Goal: Task Accomplishment & Management: Manage account settings

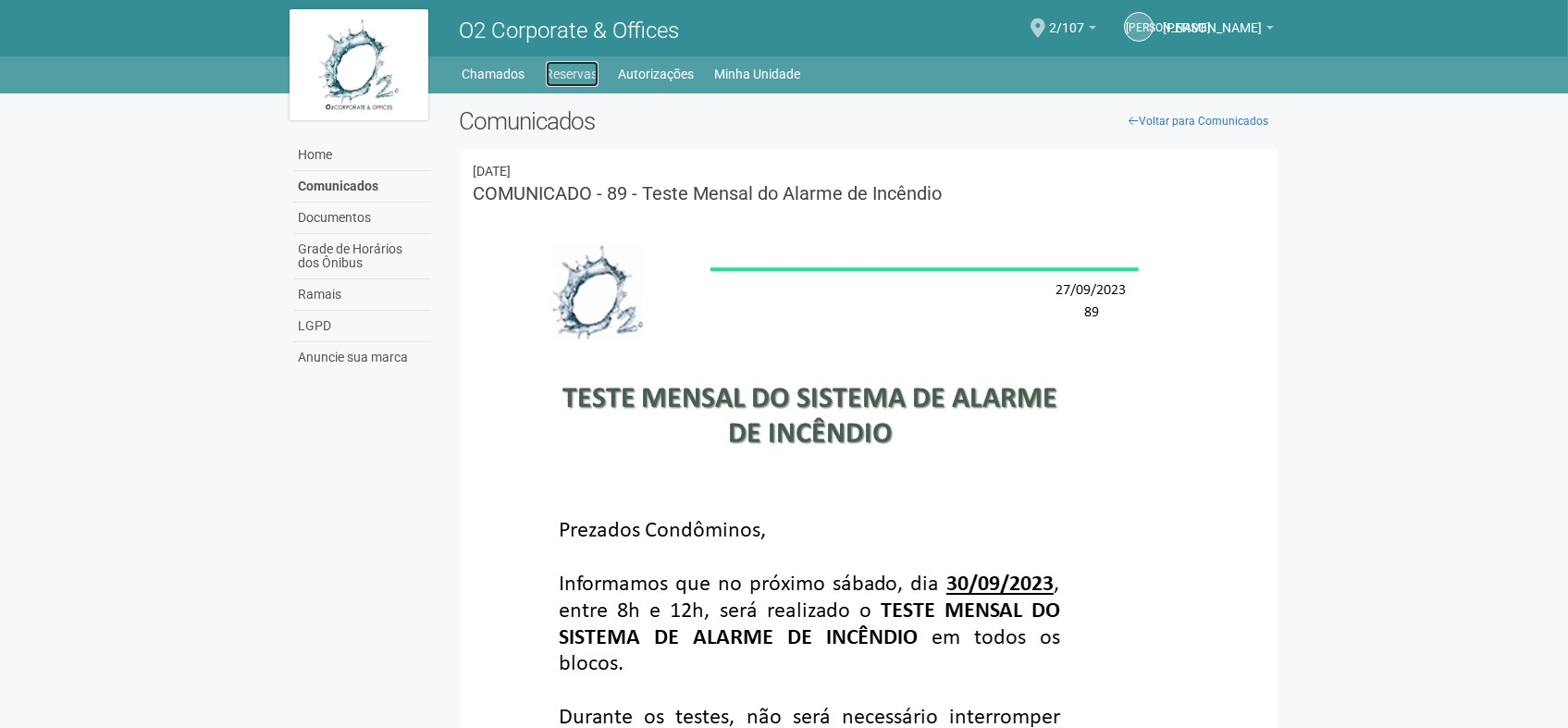
click at [560, 78] on link "Reservas" at bounding box center [572, 74] width 53 height 26
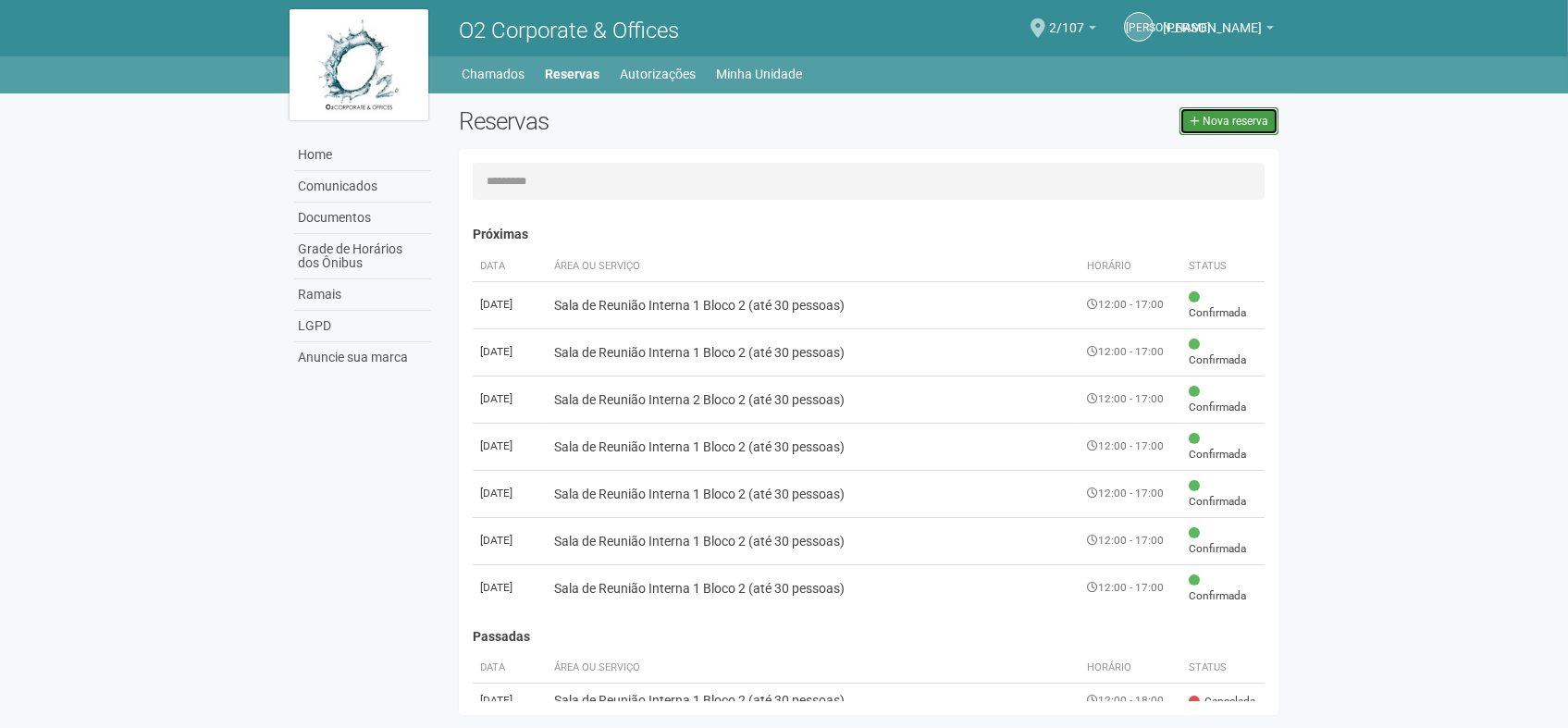
click at [1230, 127] on link "Nova reserva" at bounding box center [1228, 121] width 98 height 28
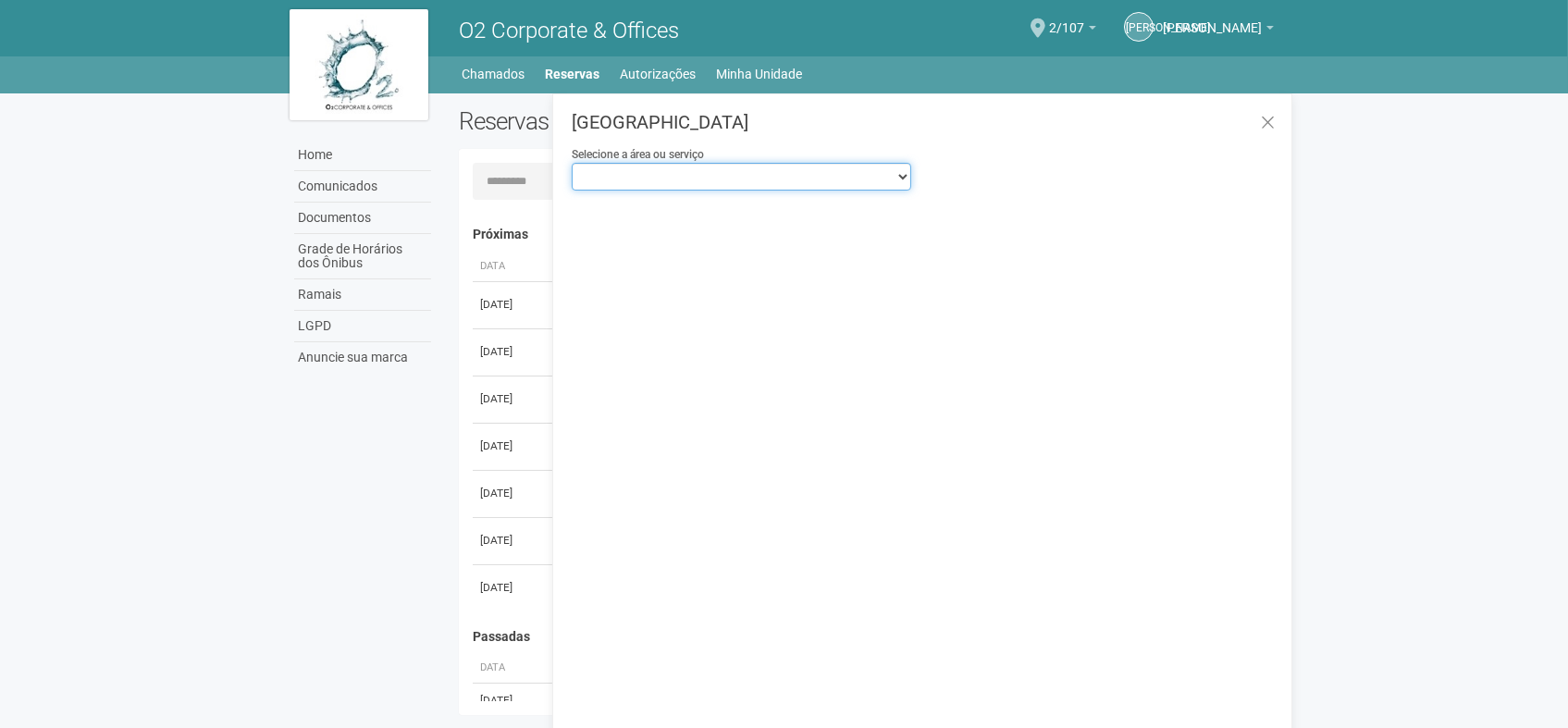
click at [901, 174] on select "**********" at bounding box center [741, 177] width 339 height 28
select select "**********"
click at [572, 163] on select "**********" at bounding box center [741, 177] width 339 height 28
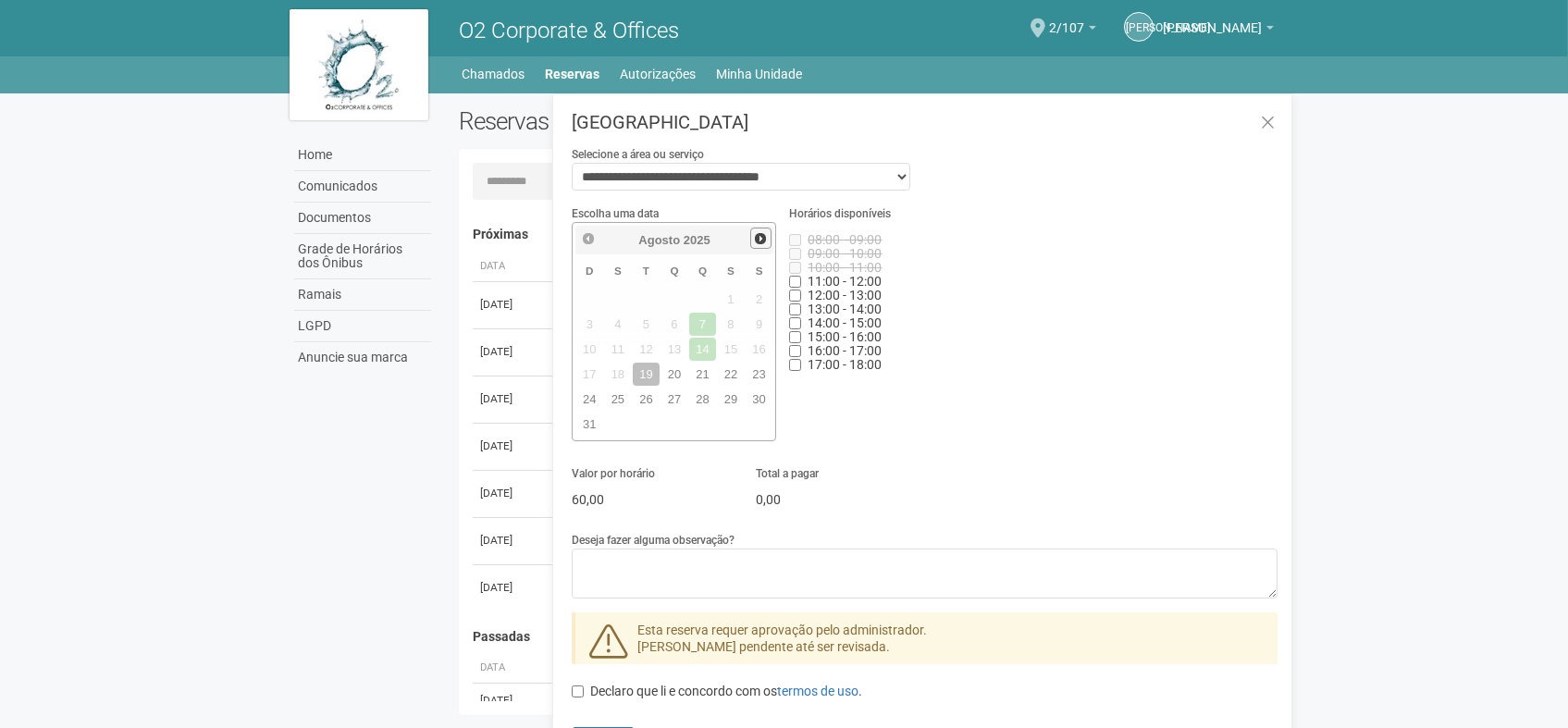
click at [761, 232] on span "Próximo" at bounding box center [760, 238] width 15 height 15
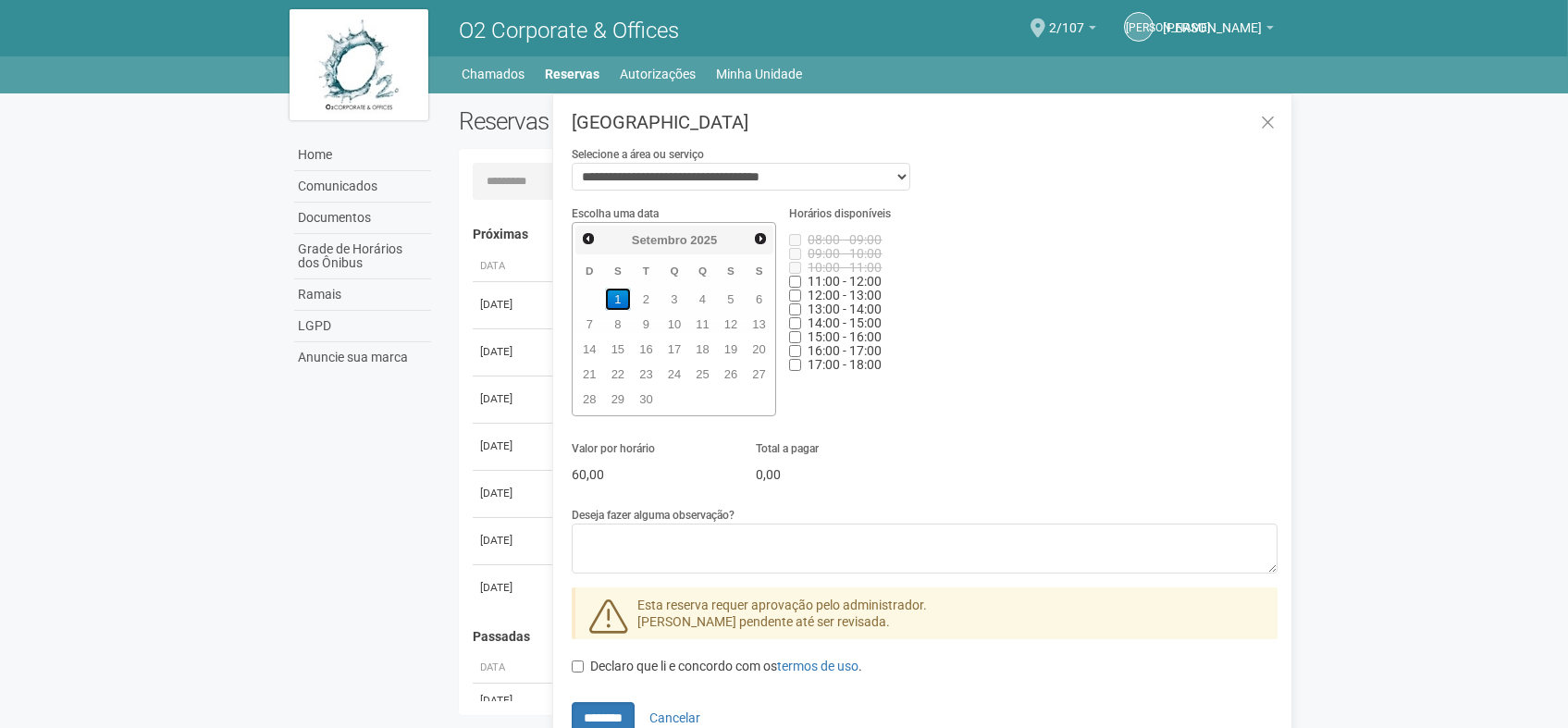
click at [624, 288] on link "1" at bounding box center [618, 298] width 27 height 23
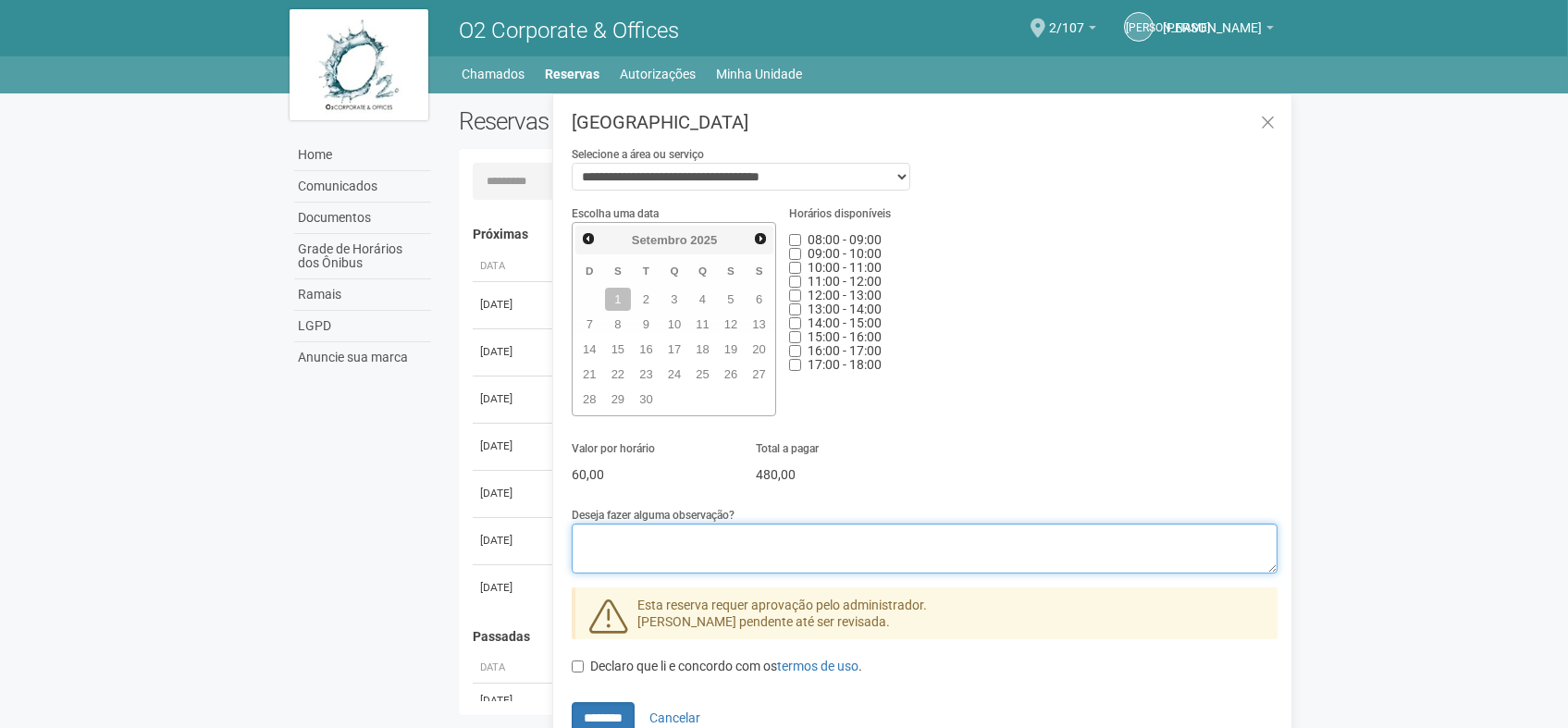
click at [652, 533] on textarea "Deseja fazer alguma observação?" at bounding box center [924, 548] width 705 height 50
type textarea "*********"
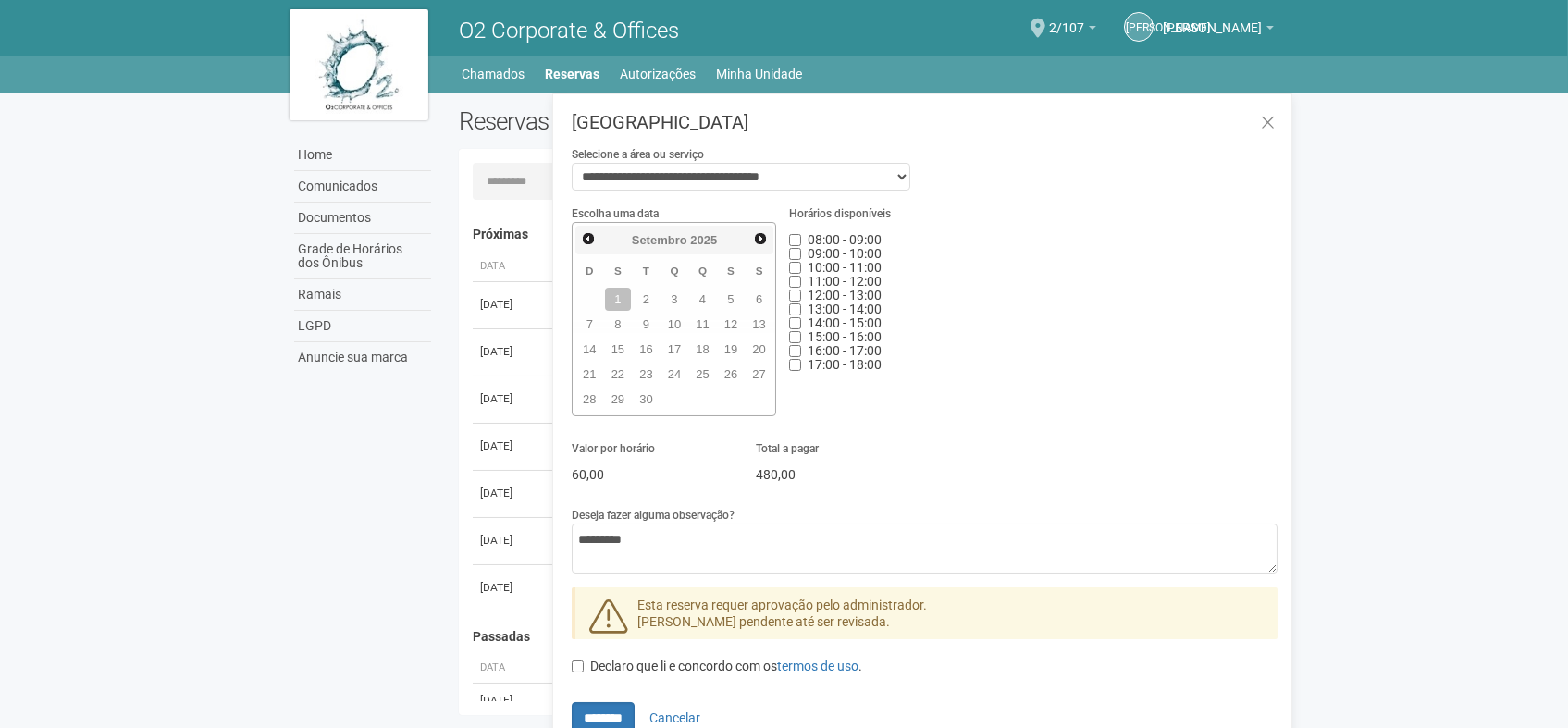
click at [1052, 635] on div "Escolha uma data Anterior Próximo Setembro 2025 D S T Q Q S S 1 2 3 4 5 6 7 8 9…" at bounding box center [924, 468] width 705 height 529
click at [601, 702] on input "********" at bounding box center [603, 718] width 63 height 32
type input "**********"
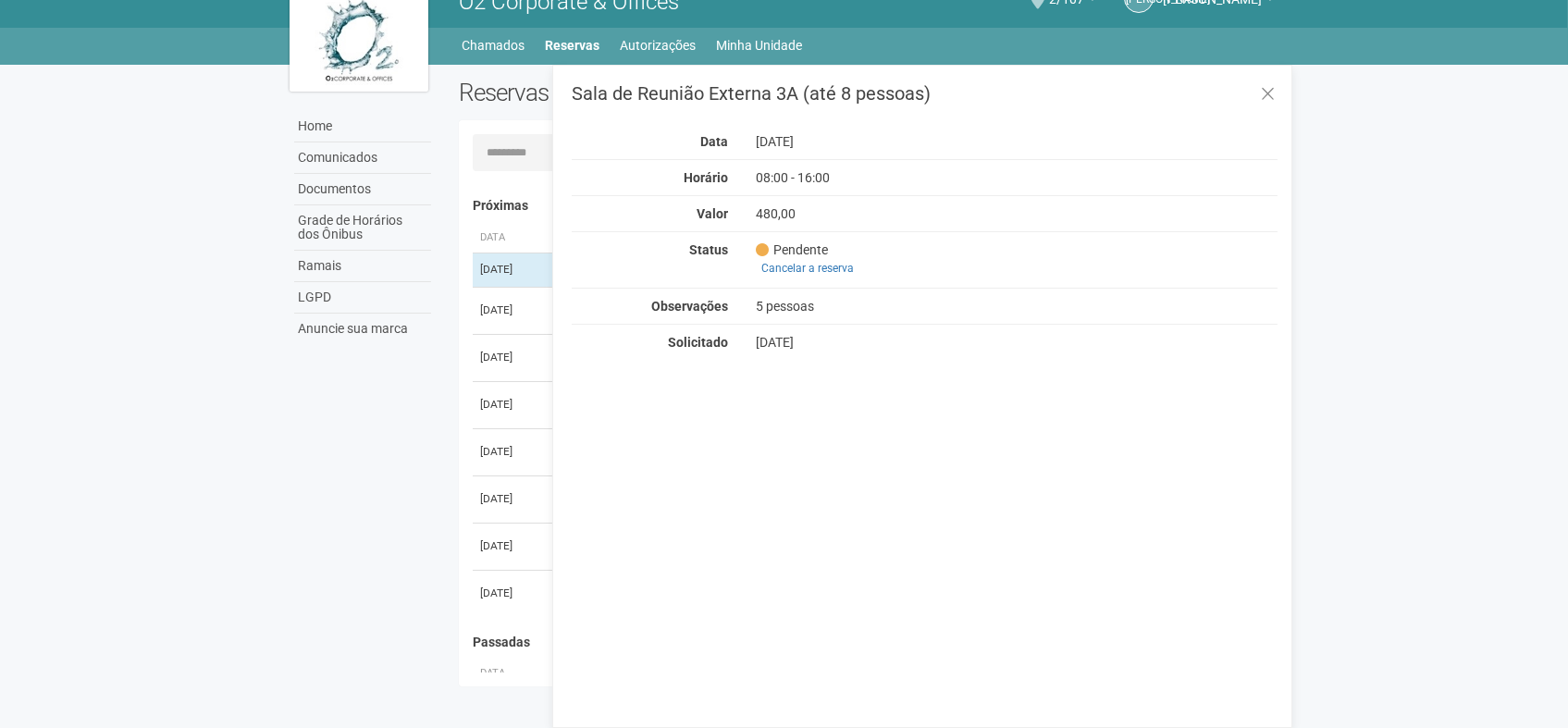
click at [1095, 592] on div "Sala de Reunião Externa 3A (até 8 pessoas) Data 01/09/2025 Horário 08:00 - 16:0…" at bounding box center [922, 396] width 740 height 663
click at [1266, 94] on icon at bounding box center [1268, 94] width 14 height 19
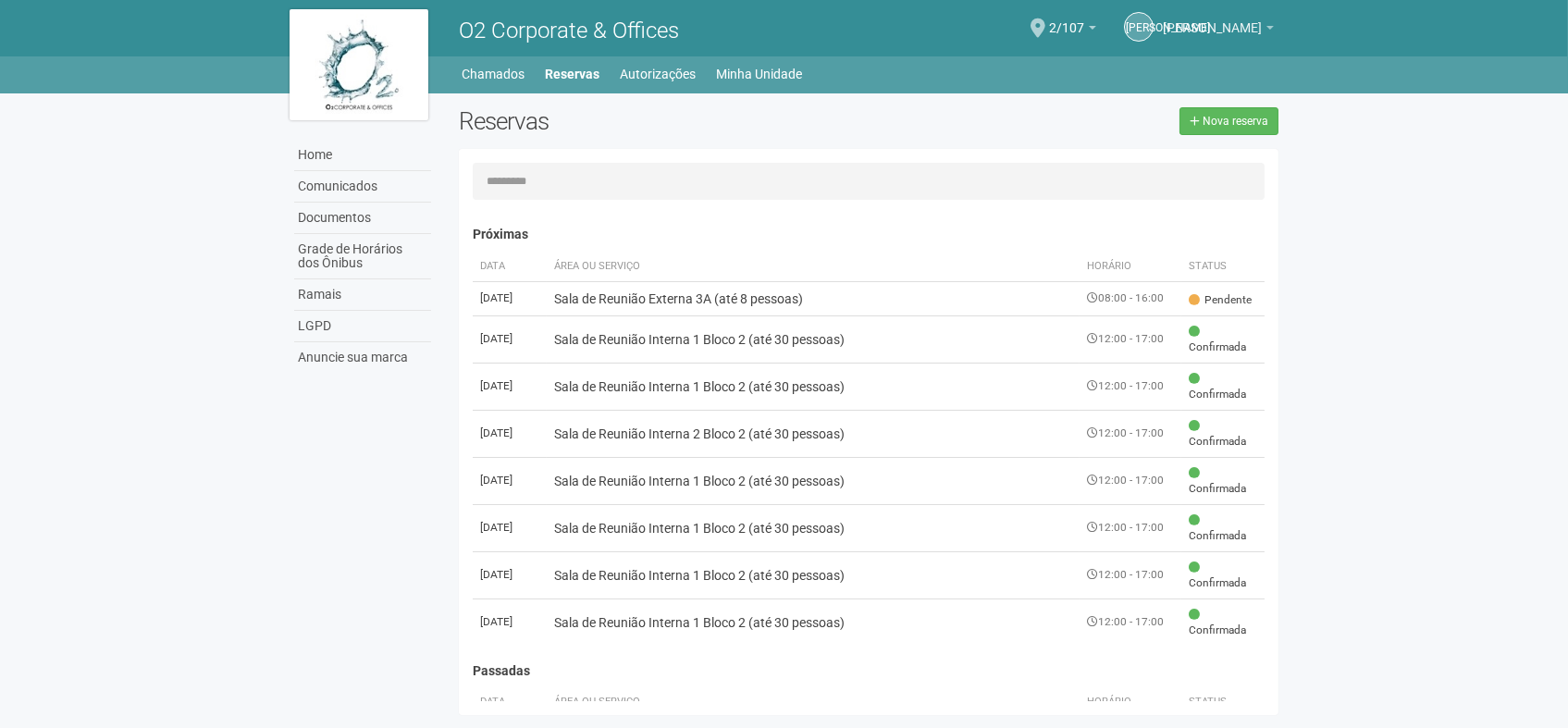
click at [1266, 27] on link "[PERSON_NAME]" at bounding box center [1219, 30] width 111 height 15
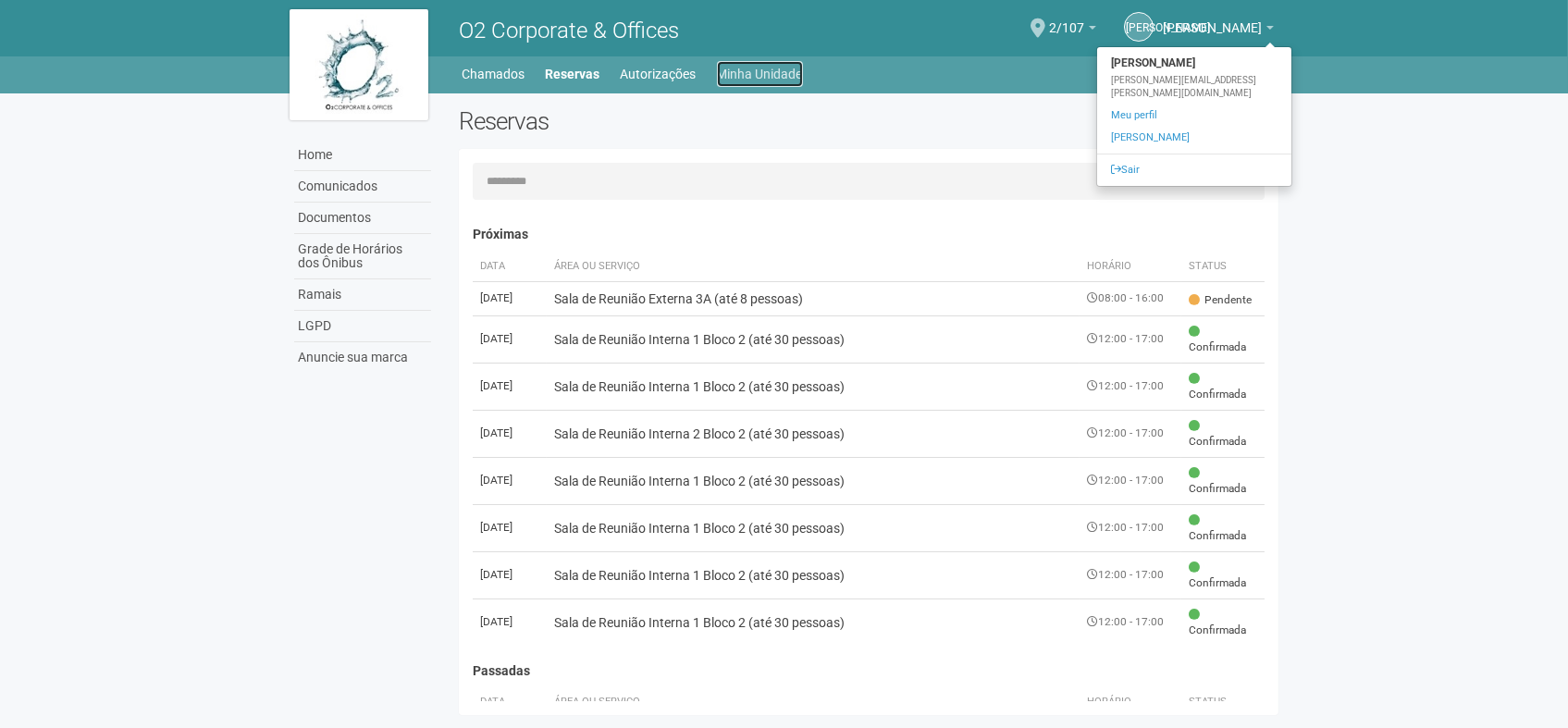
click at [762, 79] on link "Minha Unidade" at bounding box center [760, 74] width 86 height 26
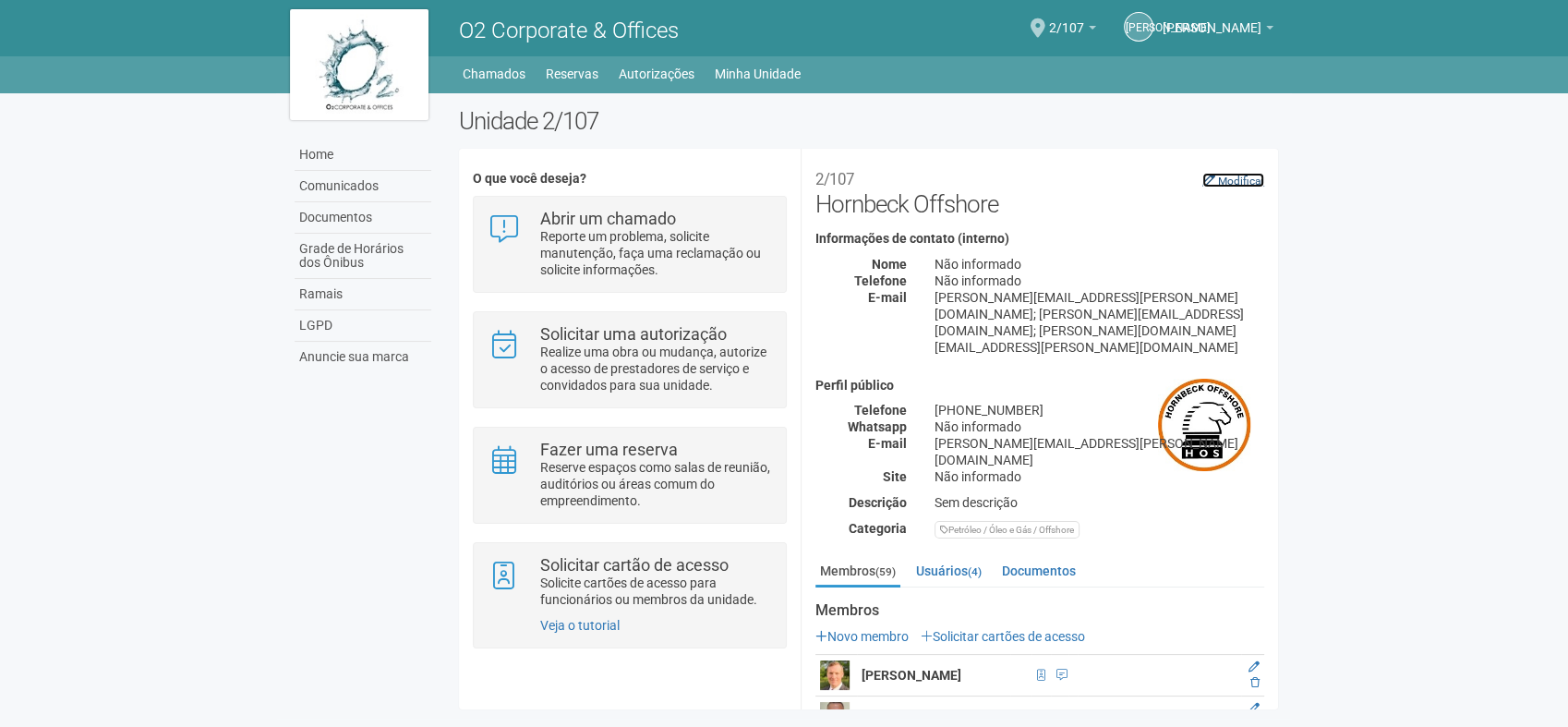
click at [1253, 178] on small "Modificar" at bounding box center [1240, 181] width 46 height 13
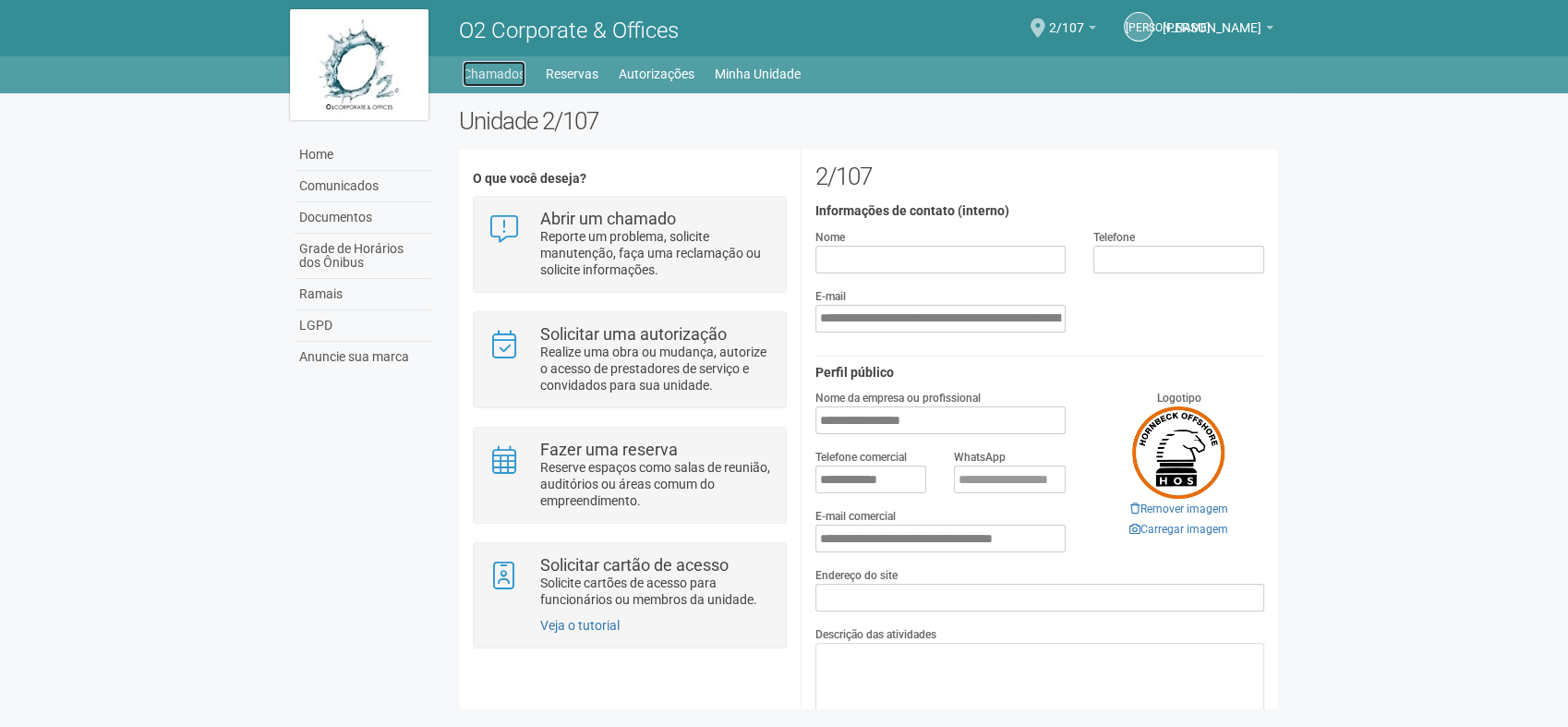
click at [482, 71] on link "Chamados" at bounding box center [494, 73] width 63 height 26
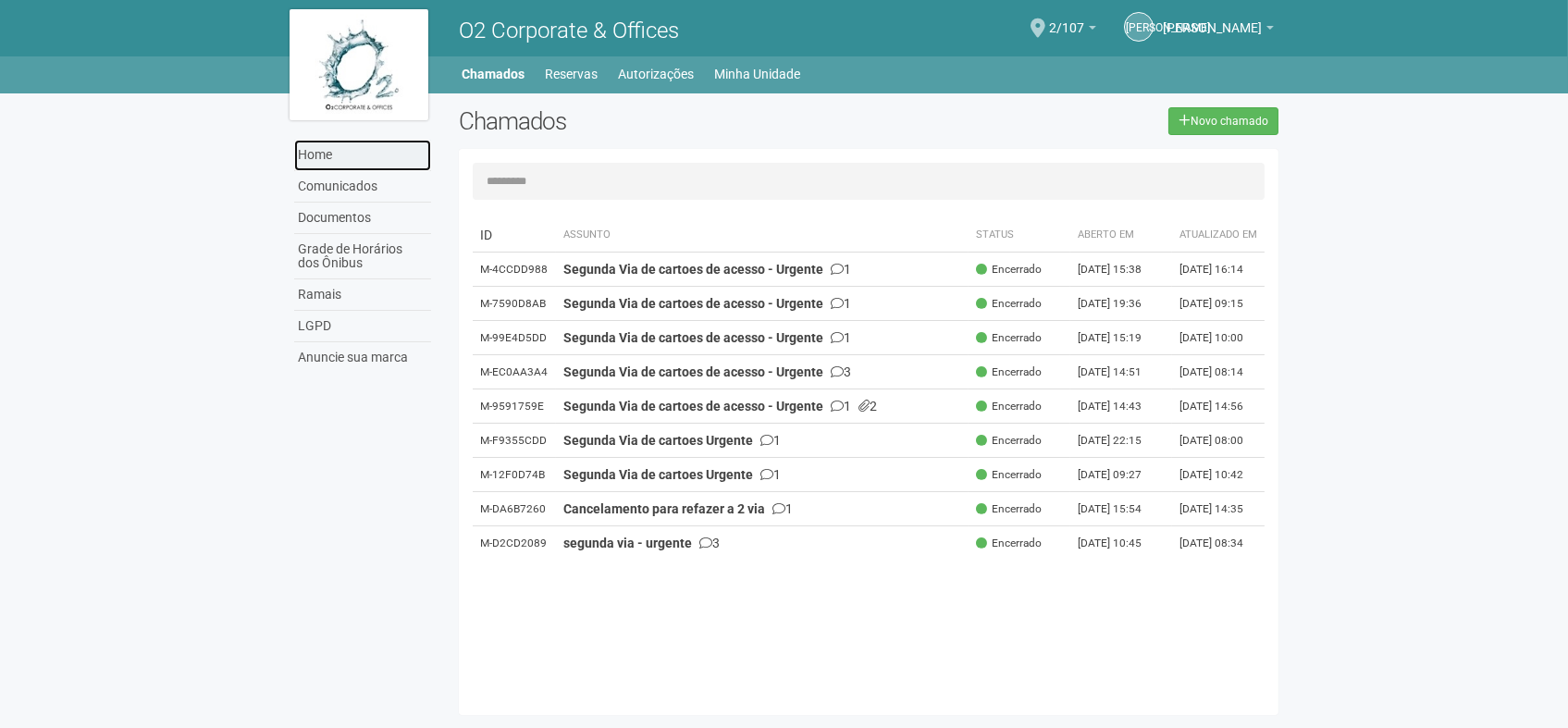
click at [322, 163] on link "Home" at bounding box center [363, 155] width 137 height 32
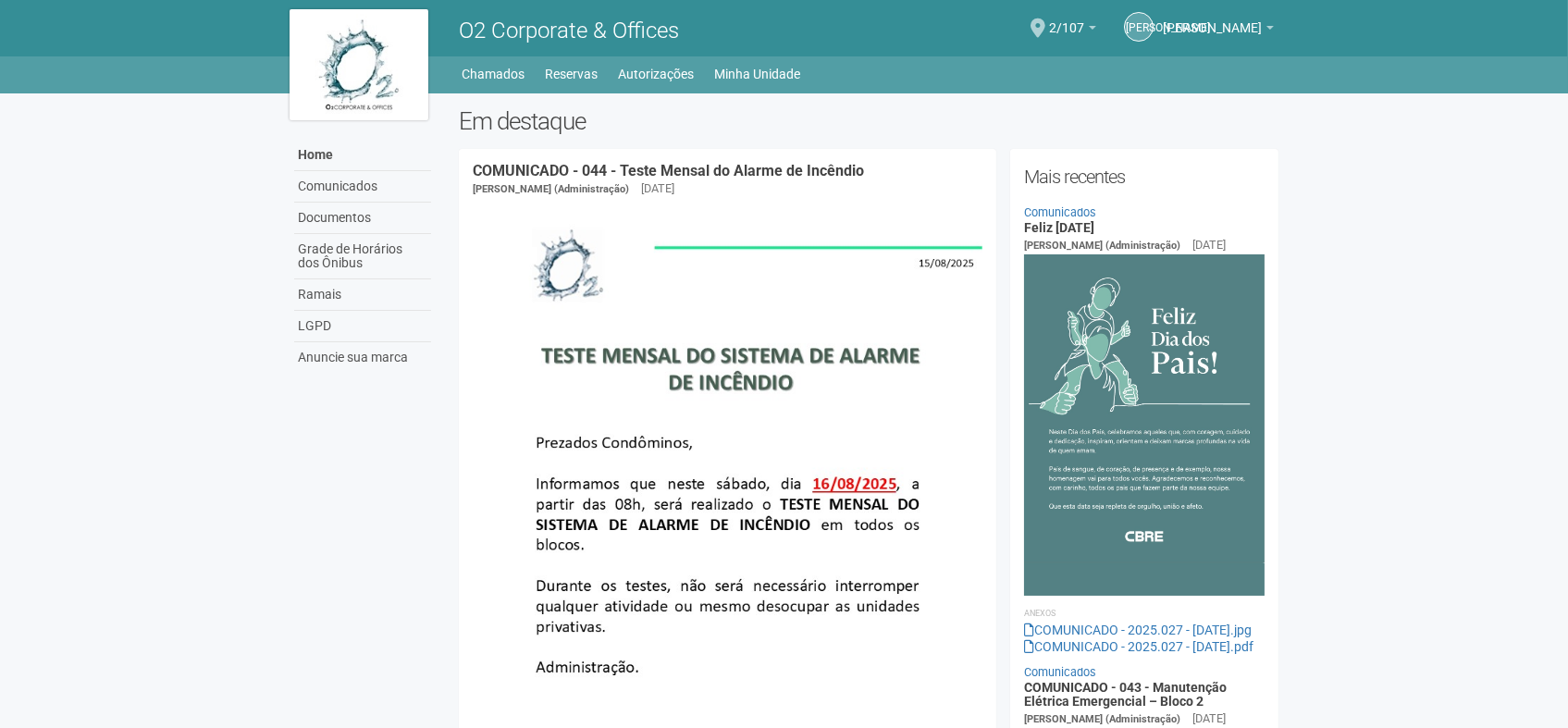
click at [1406, 330] on body "Aguarde... O2 Corporate & Offices [PERSON_NAME] [PERSON_NAME] [PERSON_NAME] [PE…" at bounding box center [784, 364] width 1568 height 728
click at [1270, 27] on b at bounding box center [1270, 28] width 7 height 4
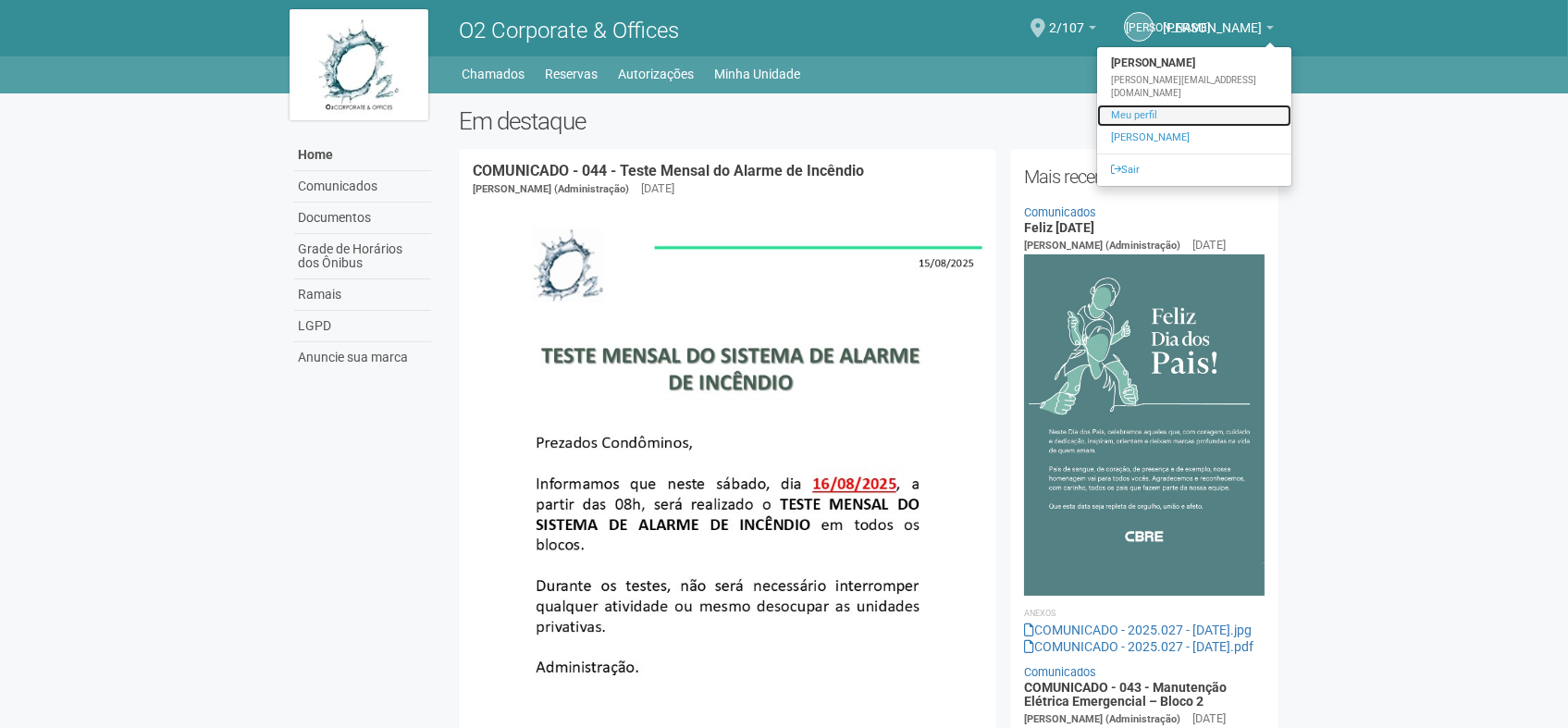
click at [1155, 104] on link "Meu perfil" at bounding box center [1194, 115] width 194 height 22
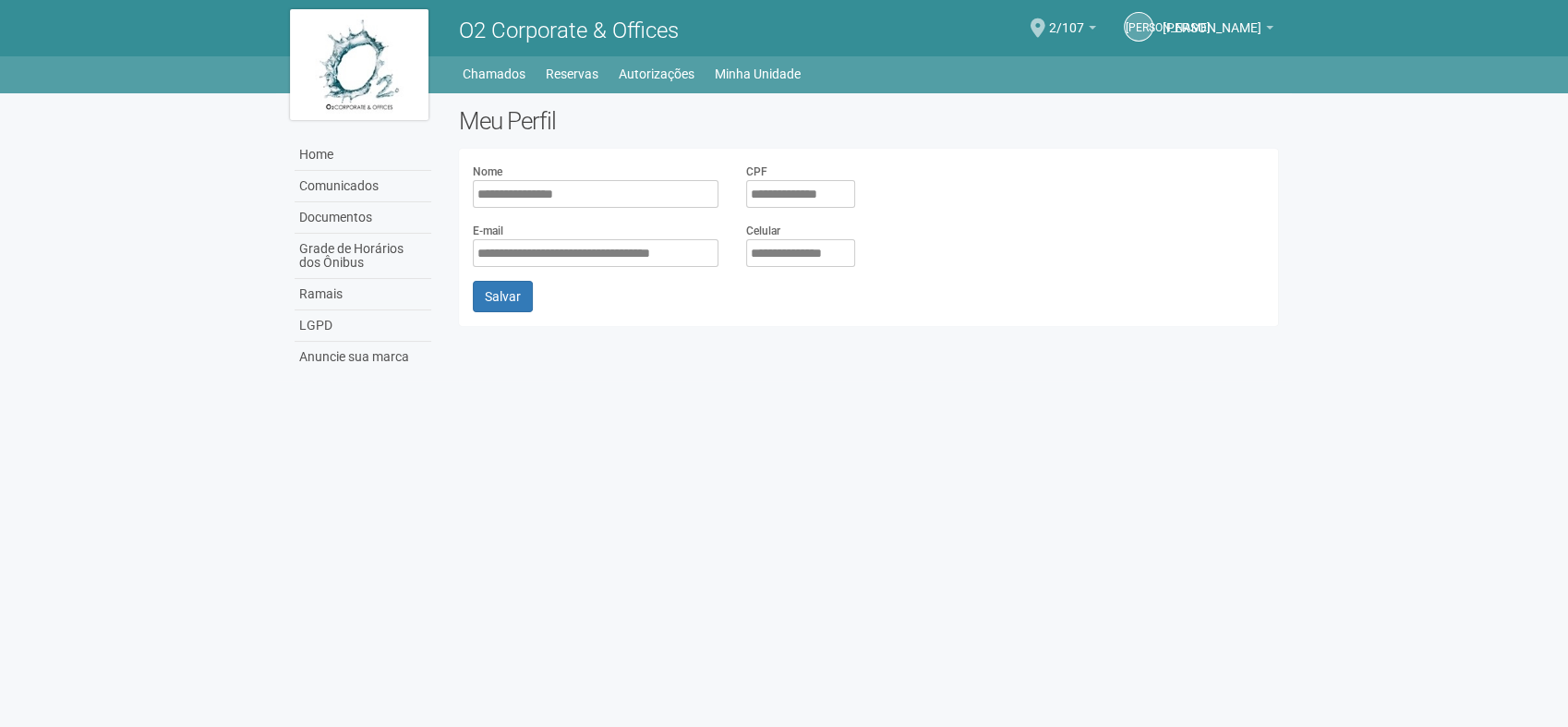
click at [954, 421] on body "Aguarde... O2 Corporate & Offices [PERSON_NAME] [PERSON_NAME] [PERSON_NAME] [PE…" at bounding box center [784, 364] width 1568 height 727
click at [1153, 28] on link "[PERSON_NAME]" at bounding box center [1138, 27] width 30 height 30
click at [1083, 21] on span "2/107" at bounding box center [1066, 19] width 35 height 33
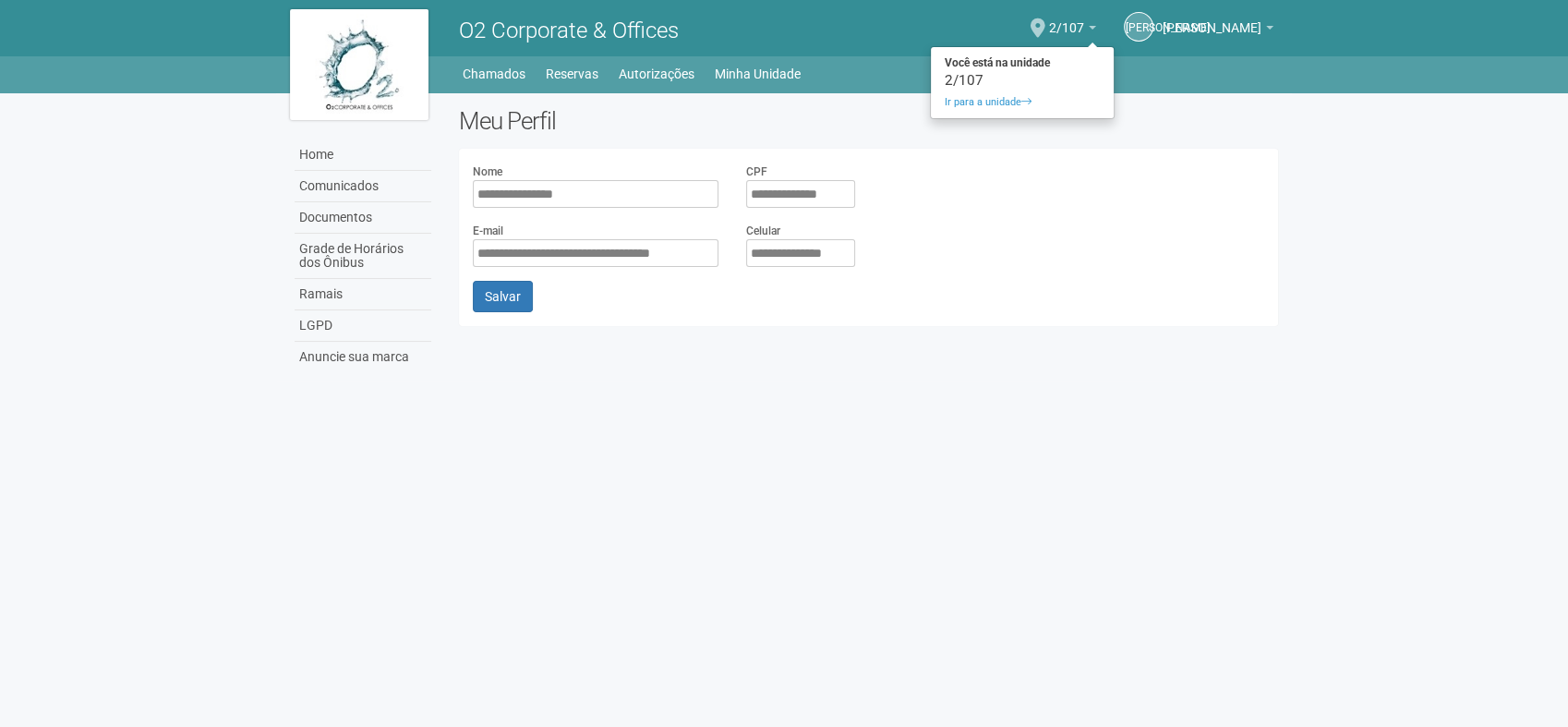
click at [1354, 203] on body "Aguarde... O2 Corporate & Offices [PERSON_NAME] [PERSON_NAME] [PERSON_NAME] [PE…" at bounding box center [784, 364] width 1568 height 727
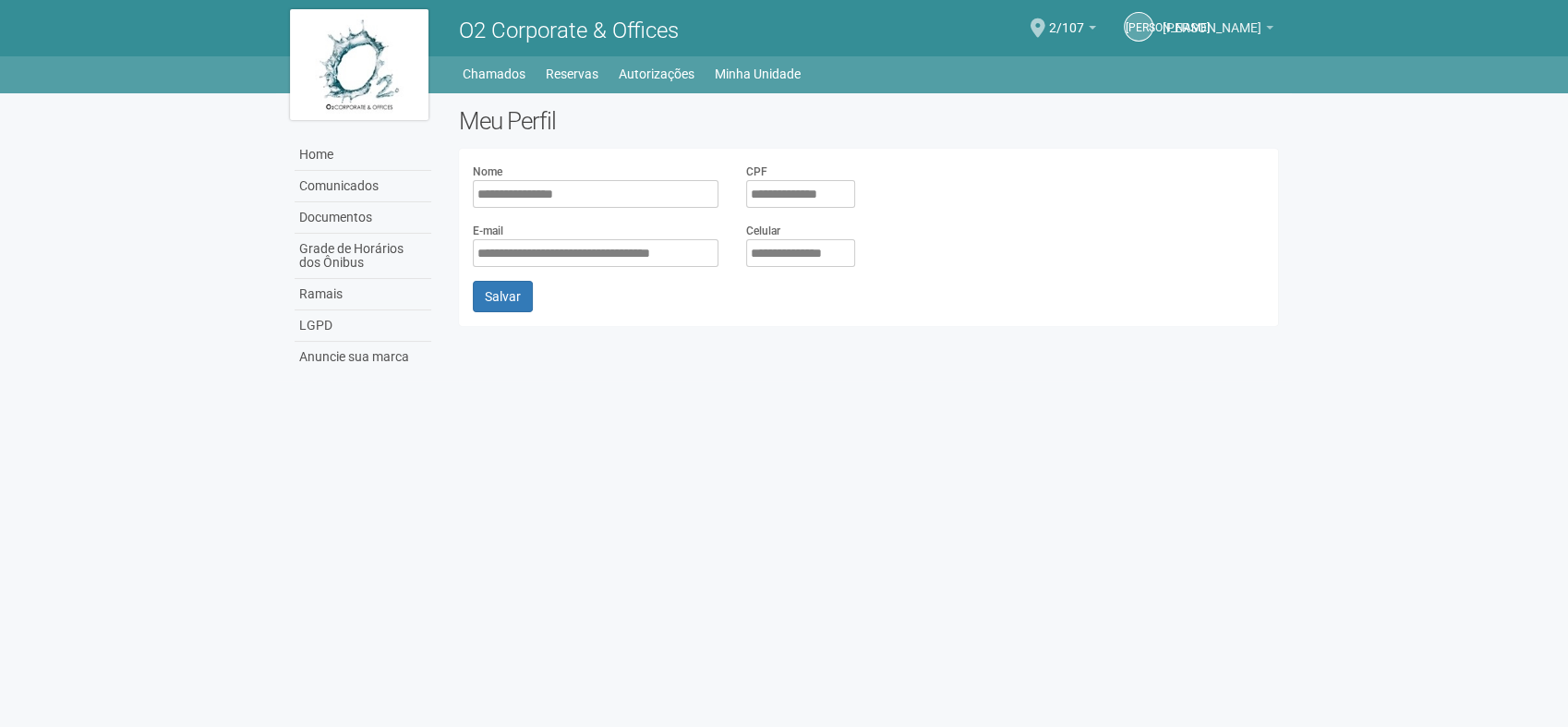
click at [1263, 28] on link "[PERSON_NAME]" at bounding box center [1218, 30] width 111 height 15
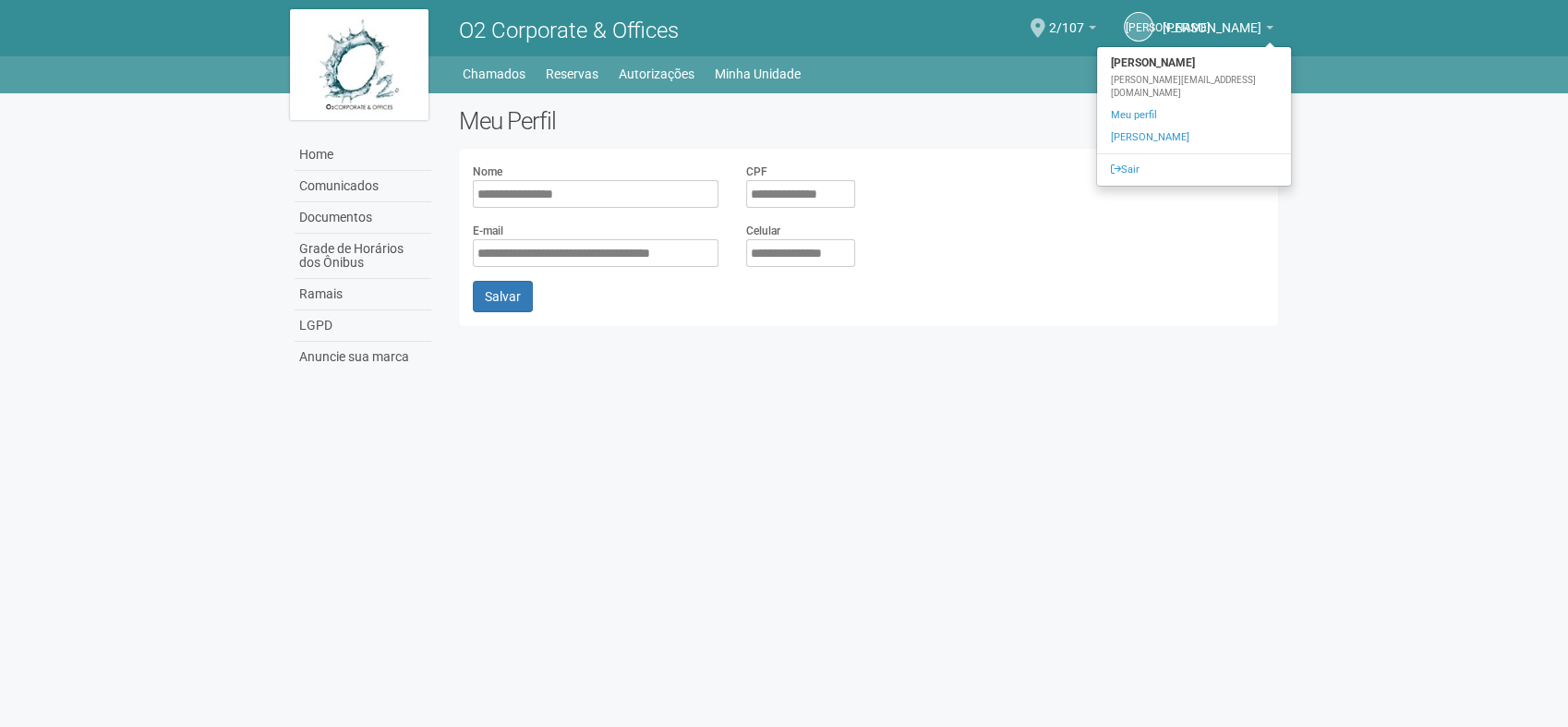
click at [1399, 333] on body "Aguarde... O2 Corporate & Offices [PERSON_NAME] [PERSON_NAME] [PERSON_NAME] [PE…" at bounding box center [784, 364] width 1568 height 727
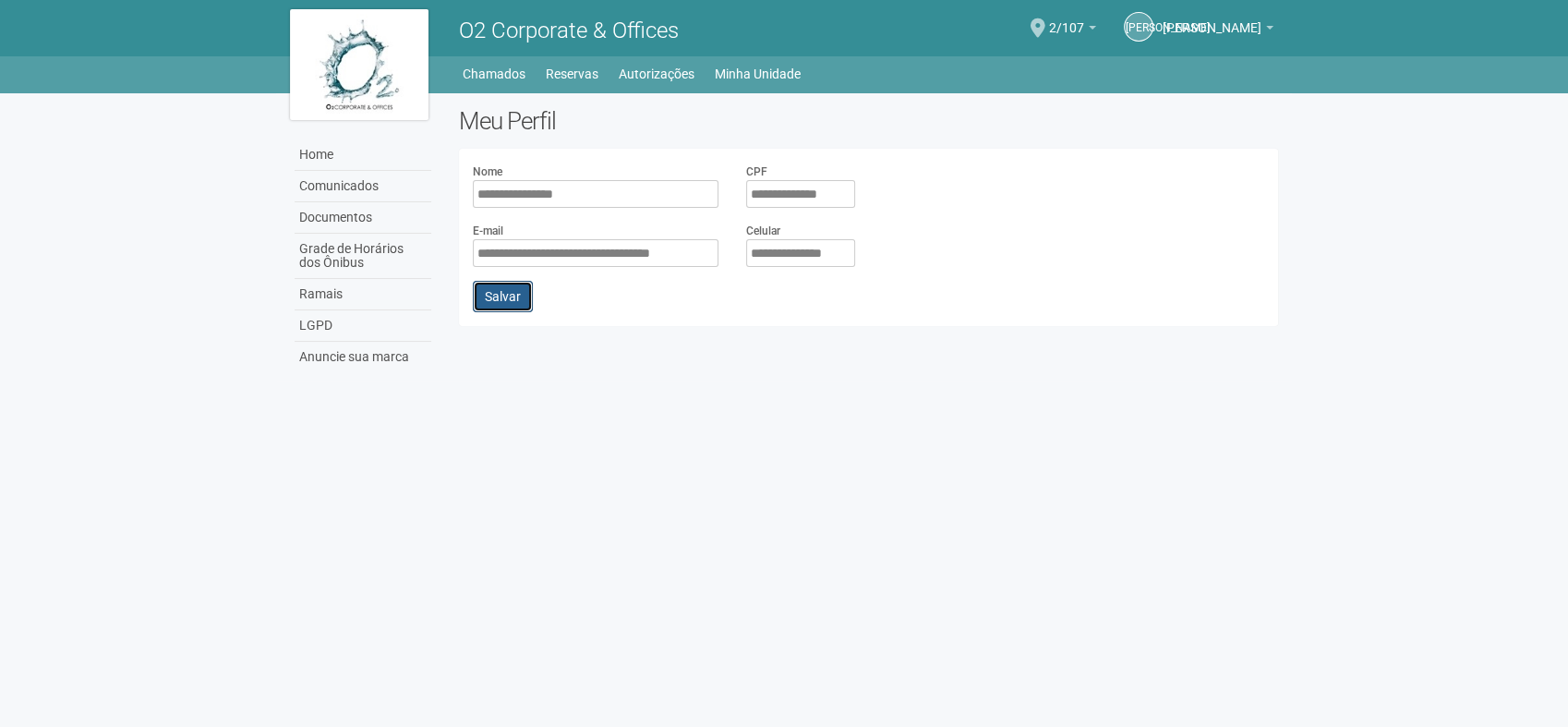
drag, startPoint x: 496, startPoint y: 298, endPoint x: 576, endPoint y: 271, distance: 84.4
click at [499, 296] on button "Salvar" at bounding box center [502, 297] width 60 height 32
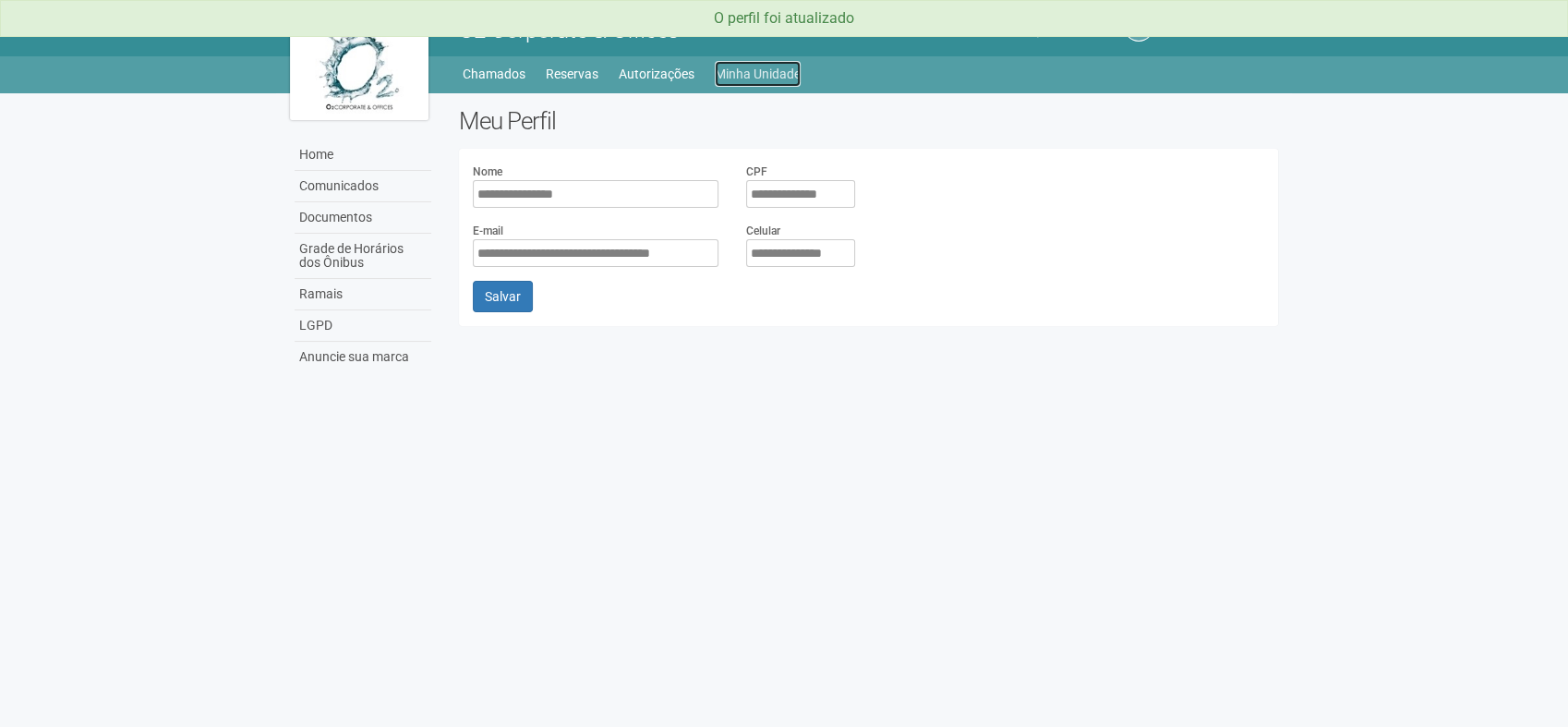
click at [752, 74] on link "Minha Unidade" at bounding box center [758, 73] width 85 height 26
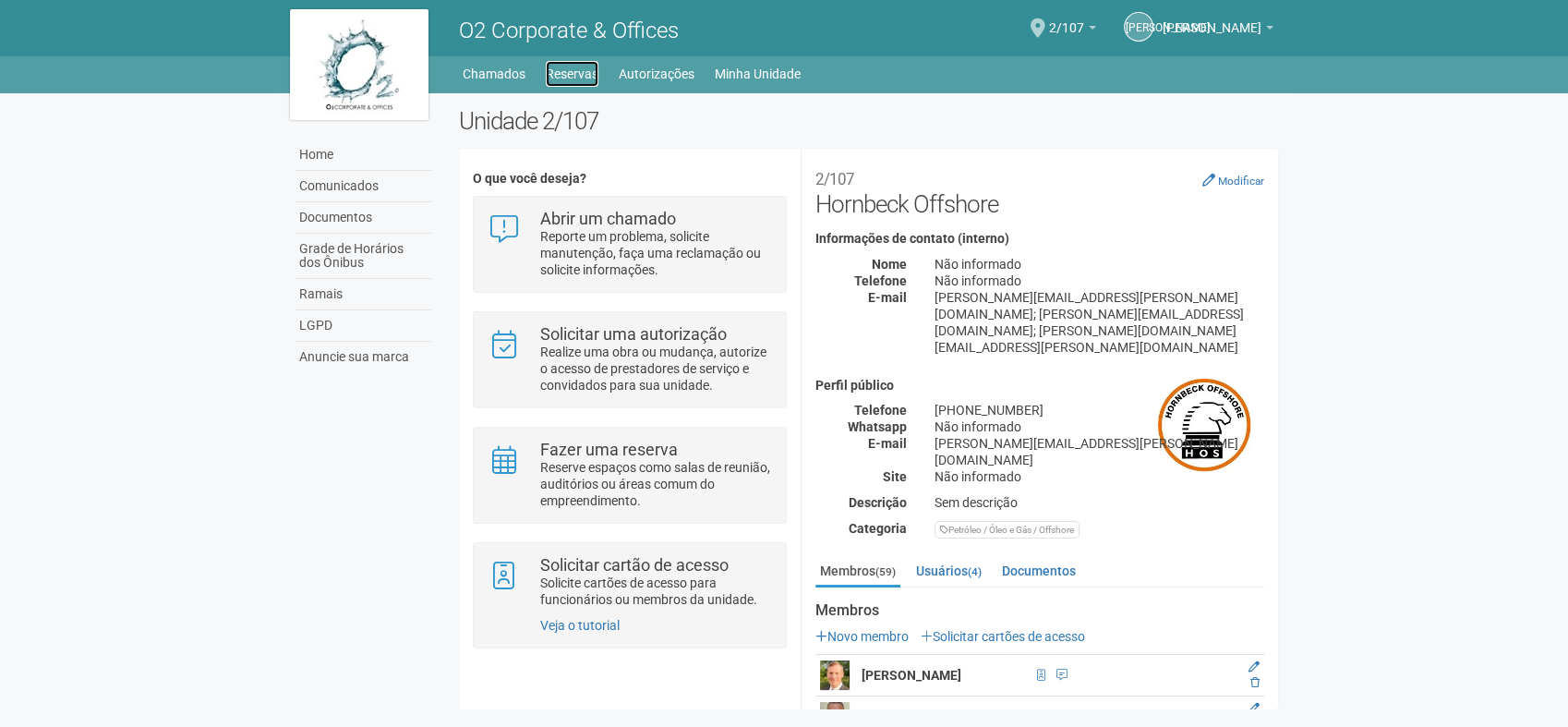
click at [582, 77] on link "Reservas" at bounding box center [571, 73] width 53 height 26
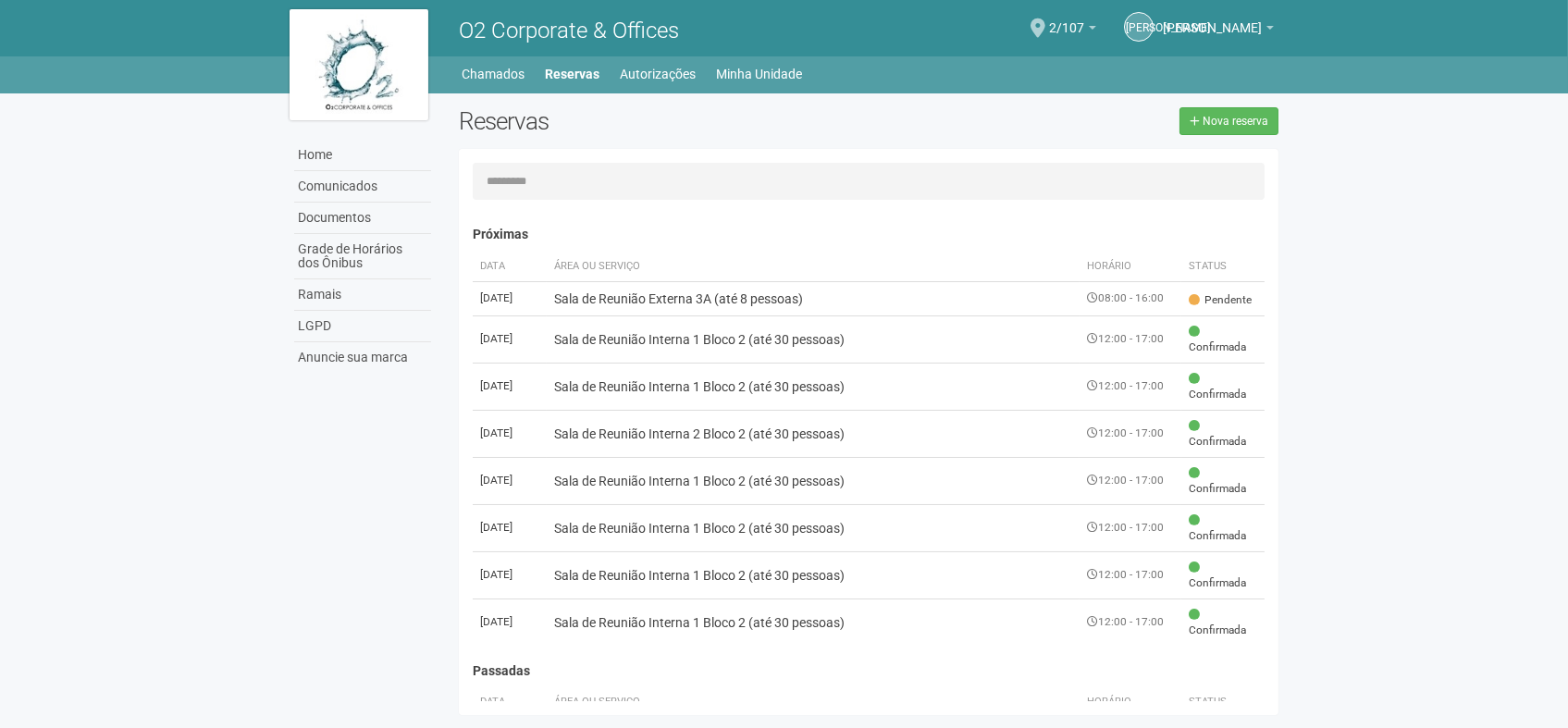
click at [1383, 456] on body "Aguarde... O2 Corporate & Offices [PERSON_NAME] [PERSON_NAME] [PERSON_NAME] [PE…" at bounding box center [784, 364] width 1568 height 728
click at [847, 303] on td "Sala de Reunião Externa 3A (até 8 pessoas)" at bounding box center [814, 298] width 536 height 34
